Goal: Find specific page/section: Find specific page/section

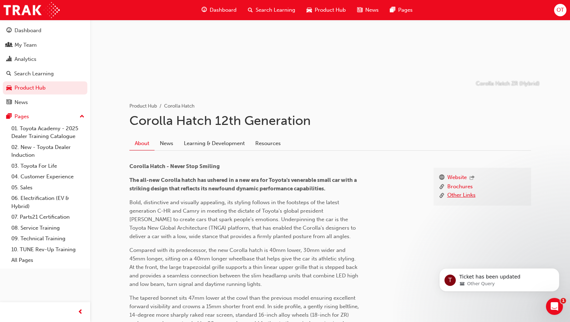
click at [465, 195] on link "Other Links" at bounding box center [461, 195] width 28 height 9
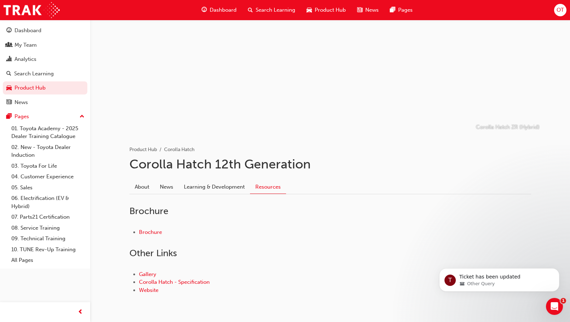
scroll to position [51, 0]
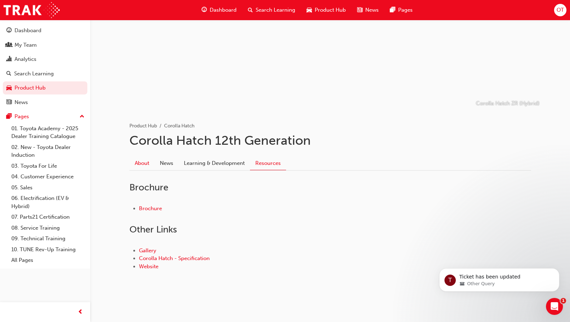
click at [146, 165] on link "About" at bounding box center [141, 163] width 25 height 13
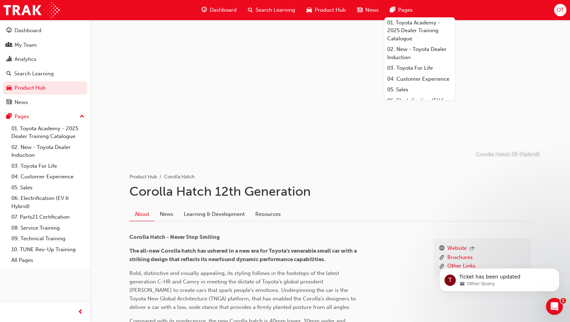
scroll to position [177, 0]
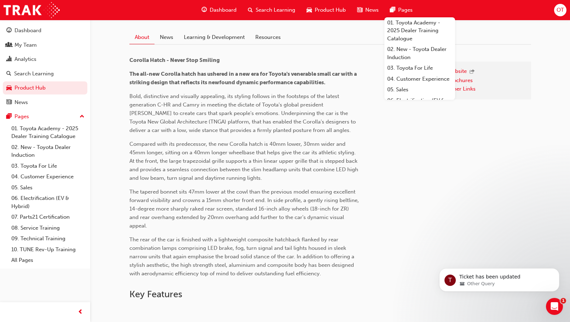
drag, startPoint x: 248, startPoint y: 170, endPoint x: 261, endPoint y: 170, distance: 13.1
click at [250, 171] on span "Compared with its predecessor, the new Corolla hatch is 40mm lower, 30mm wider …" at bounding box center [244, 161] width 230 height 40
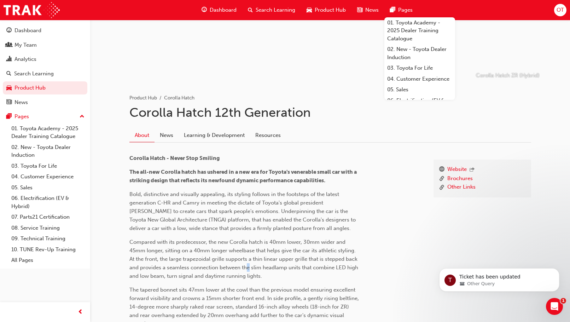
scroll to position [71, 0]
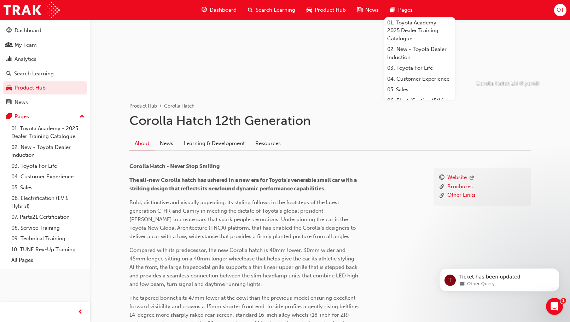
click at [275, 158] on div "Website Brochures Other Links Corolla Hatch - Never Stop Smiling The all-new Co…" at bounding box center [329, 272] width 401 height 233
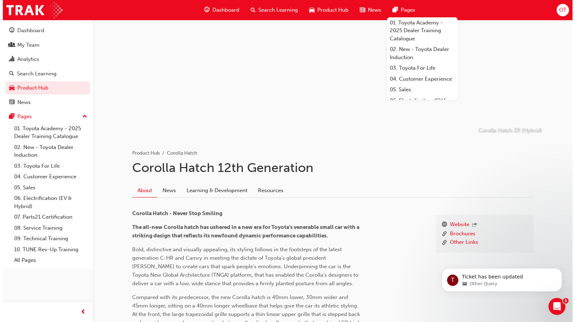
scroll to position [0, 0]
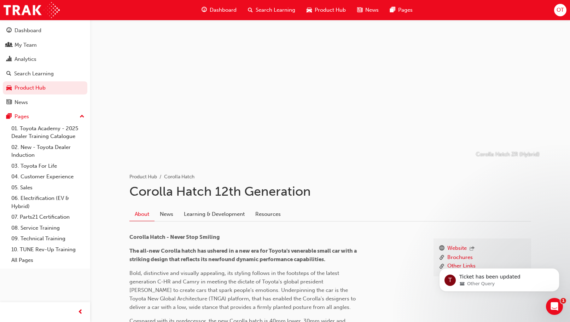
click at [296, 127] on div at bounding box center [330, 90] width 424 height 141
drag, startPoint x: 363, startPoint y: 94, endPoint x: 363, endPoint y: 89, distance: 5.3
click at [363, 94] on div at bounding box center [330, 90] width 424 height 141
drag, startPoint x: 348, startPoint y: 100, endPoint x: 357, endPoint y: 94, distance: 10.4
click at [356, 95] on div at bounding box center [330, 90] width 424 height 141
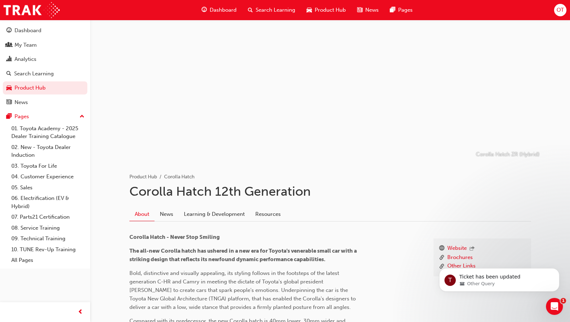
click at [278, 11] on span "Search Learning" at bounding box center [276, 10] width 40 height 8
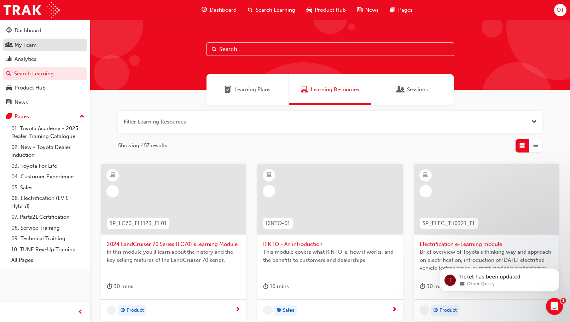
click at [36, 46] on div "My Team" at bounding box center [25, 45] width 22 height 8
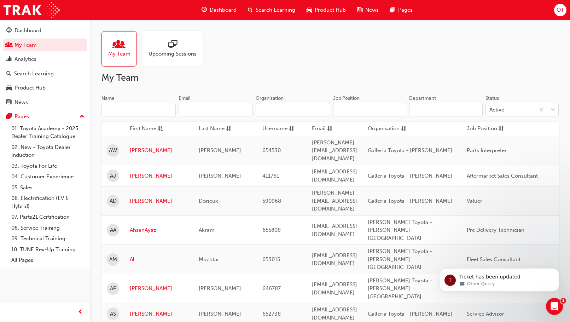
click at [133, 111] on input "Name" at bounding box center [138, 109] width 74 height 13
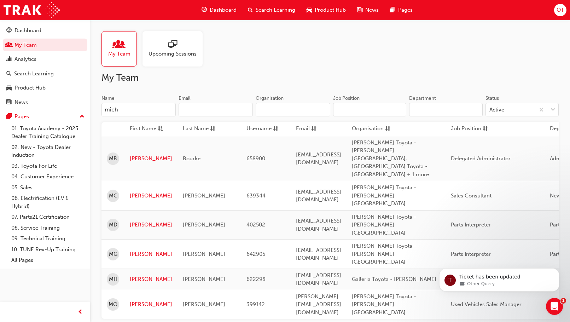
type input "mich"
click at [143, 300] on link "[PERSON_NAME]" at bounding box center [151, 304] width 42 height 8
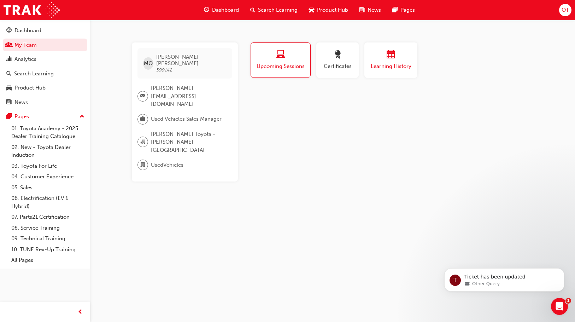
click at [398, 58] on div "button" at bounding box center [391, 55] width 42 height 11
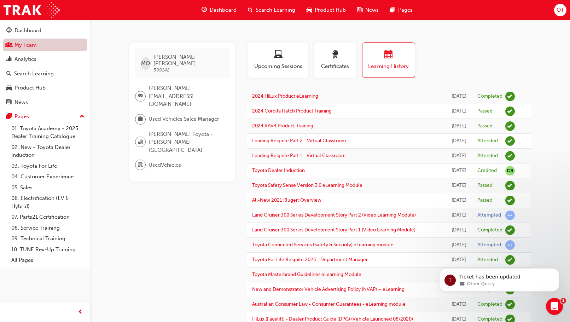
click at [26, 45] on link "My Team" at bounding box center [45, 45] width 84 height 13
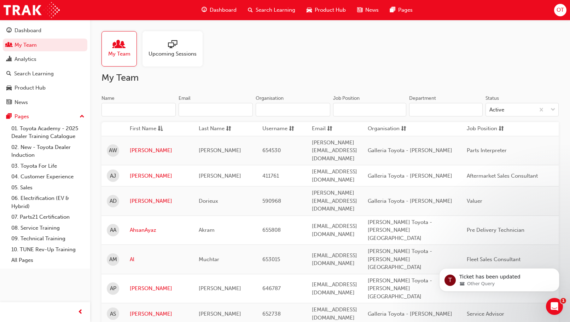
click at [130, 111] on input "Name" at bounding box center [138, 109] width 74 height 13
click at [127, 110] on input "Name" at bounding box center [138, 109] width 74 height 13
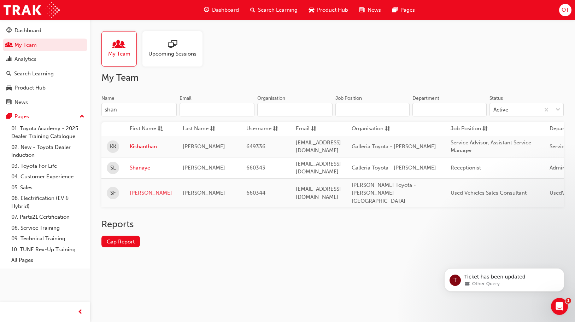
type input "shan"
click at [145, 189] on link "[PERSON_NAME]" at bounding box center [151, 193] width 42 height 8
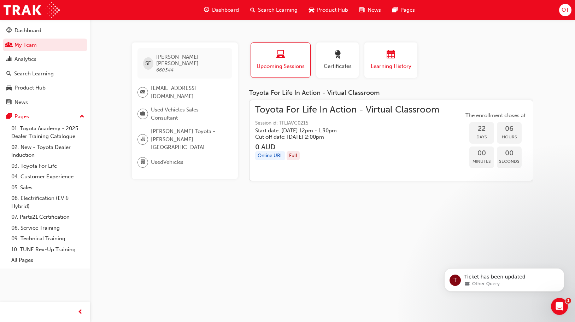
click at [392, 54] on span "calendar-icon" at bounding box center [391, 55] width 8 height 10
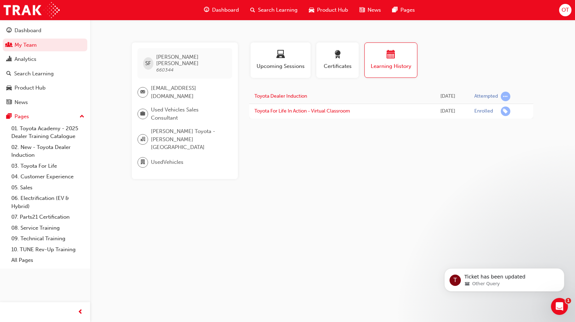
click at [274, 186] on div "SF [PERSON_NAME] 660344 [EMAIL_ADDRESS][DOMAIN_NAME] Used Vehicles Sales Consul…" at bounding box center [287, 161] width 575 height 322
